Goal: Find specific page/section: Find specific page/section

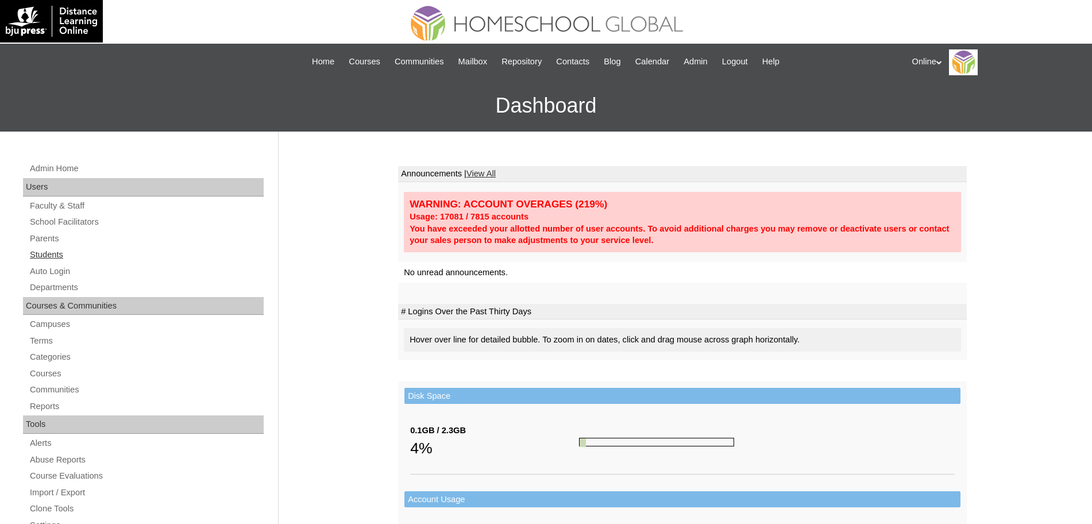
click at [40, 250] on link "Students" at bounding box center [146, 255] width 235 height 14
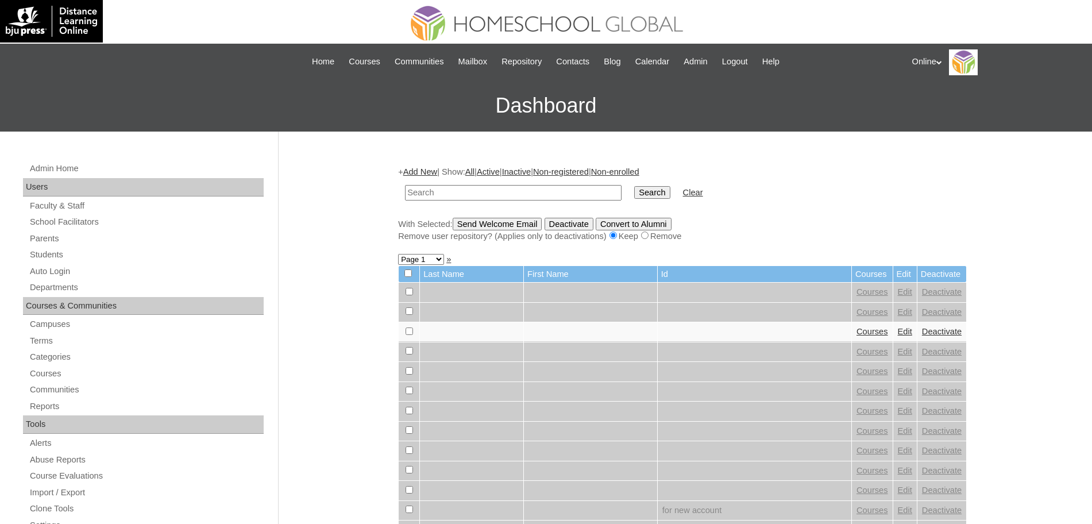
click at [550, 195] on input "text" at bounding box center [513, 193] width 217 height 16
type input "ide"
click at [634, 186] on input "Search" at bounding box center [652, 192] width 36 height 13
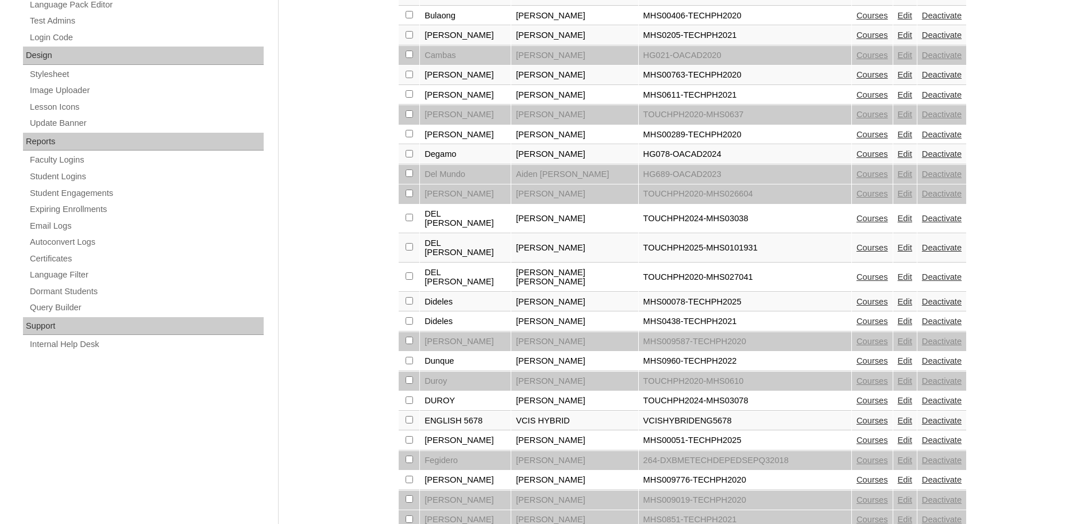
scroll to position [718, 0]
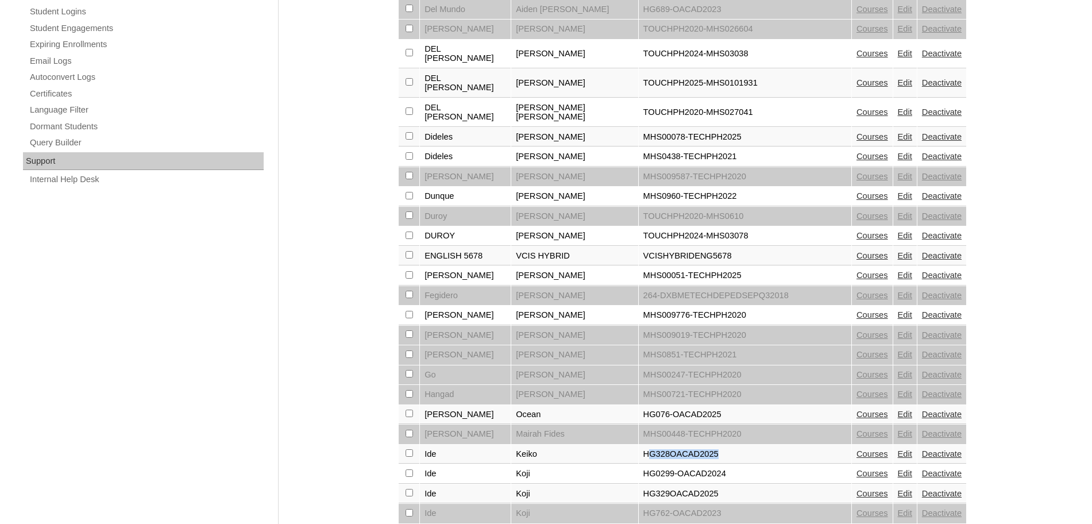
drag, startPoint x: 605, startPoint y: 416, endPoint x: 711, endPoint y: 410, distance: 106.5
click at [711, 445] on td "HG328OACAD2025" at bounding box center [745, 455] width 213 height 20
click at [856, 449] on link "Courses" at bounding box center [872, 453] width 32 height 9
